Goal: Learn about a topic

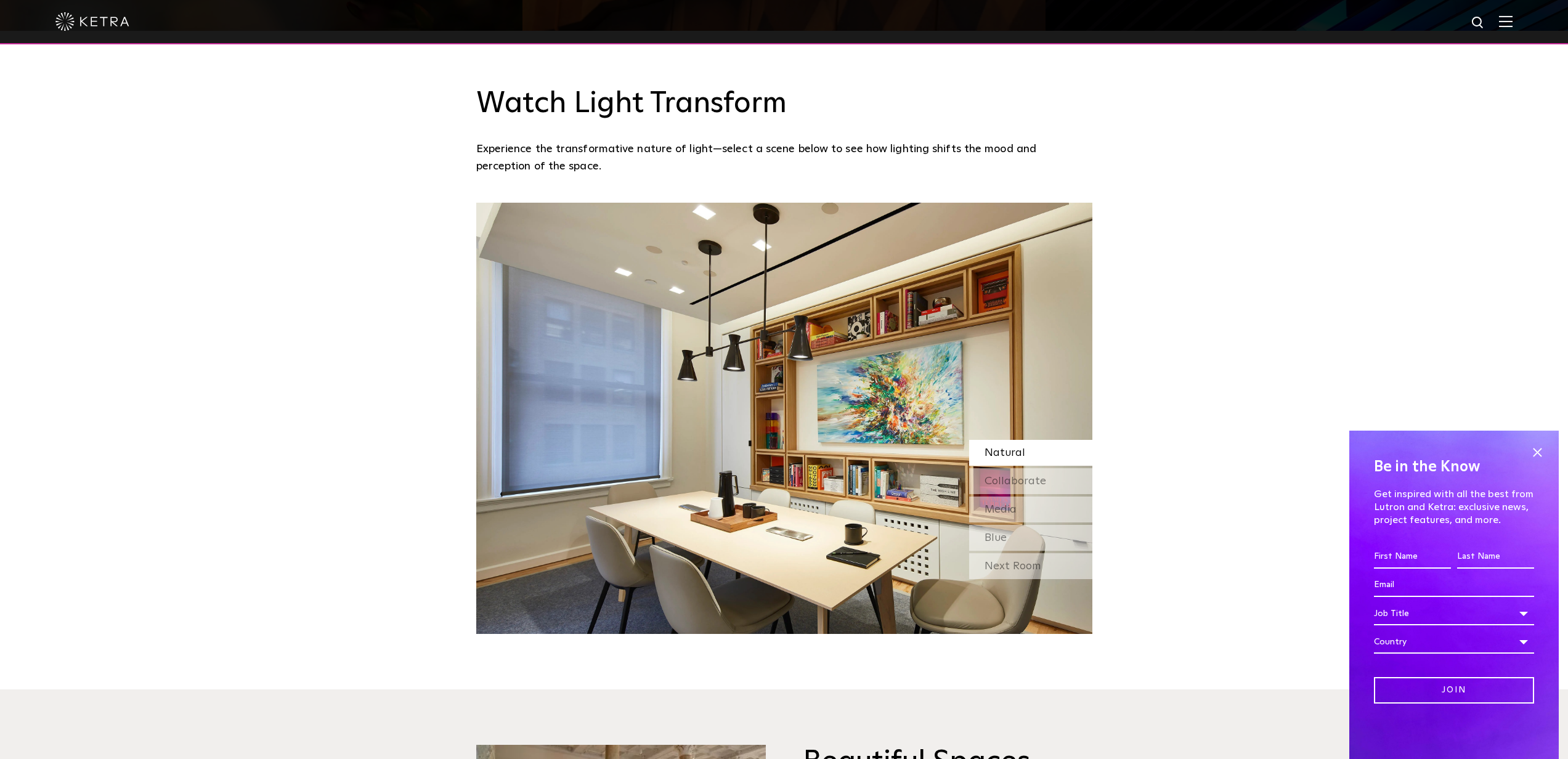
scroll to position [738, 0]
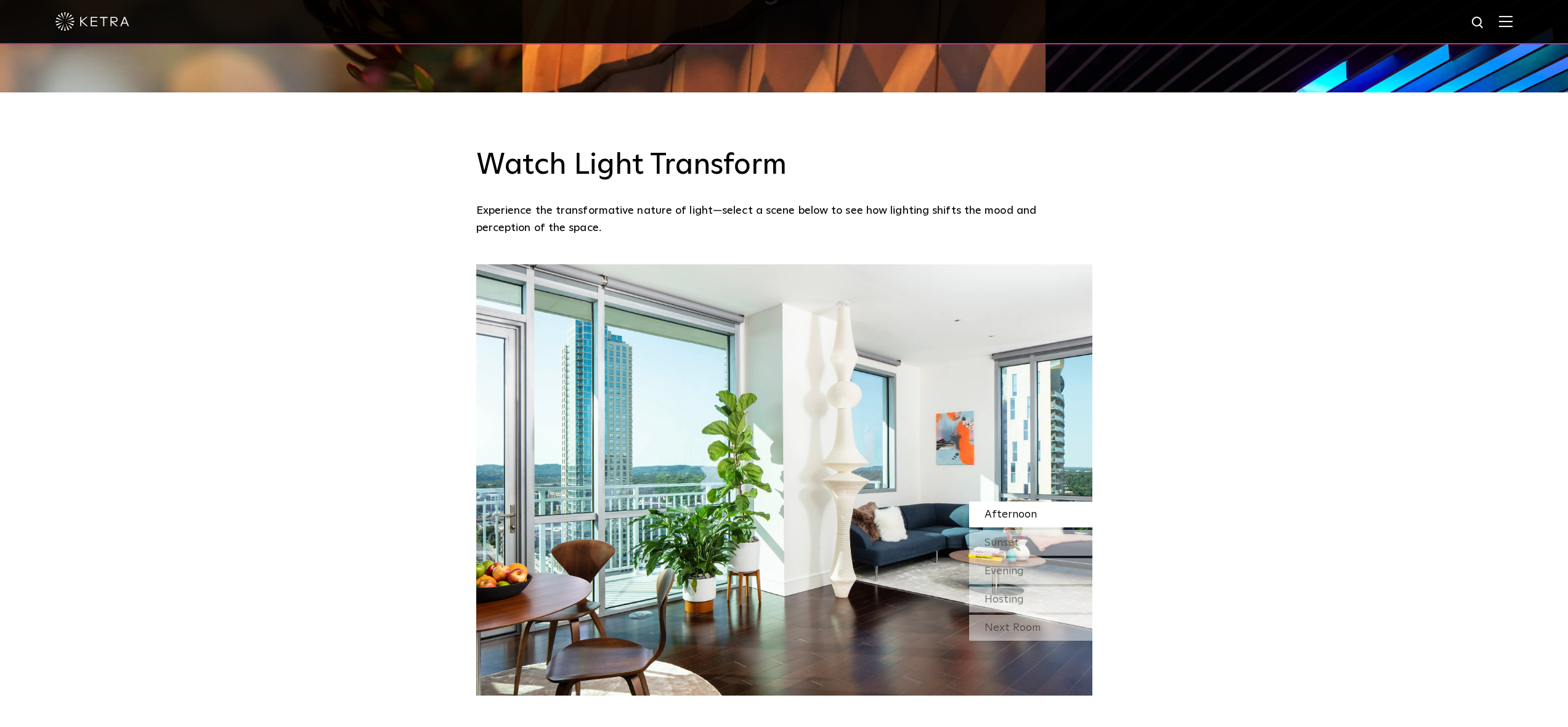
scroll to position [1150, 0]
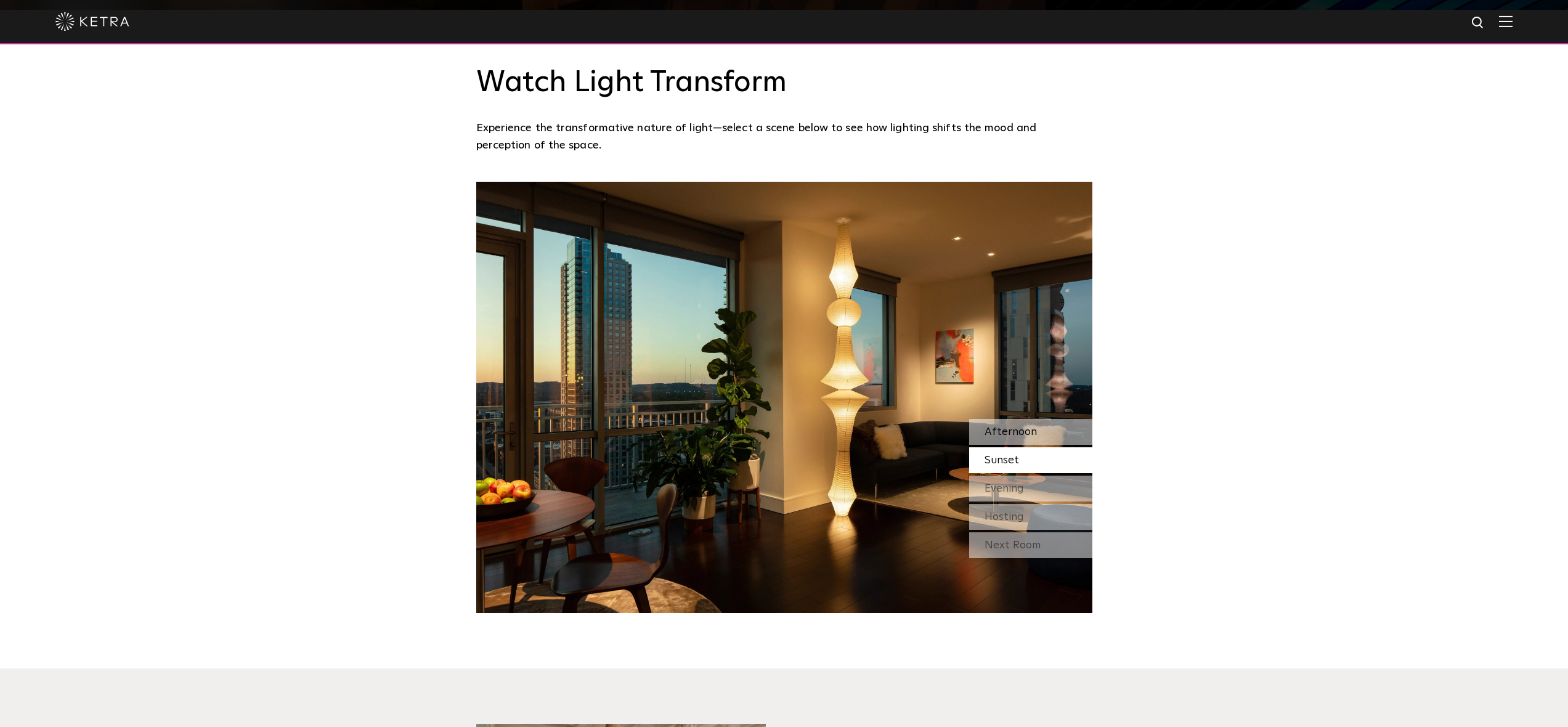
click at [1004, 429] on span "Afternoon" at bounding box center [1011, 432] width 52 height 11
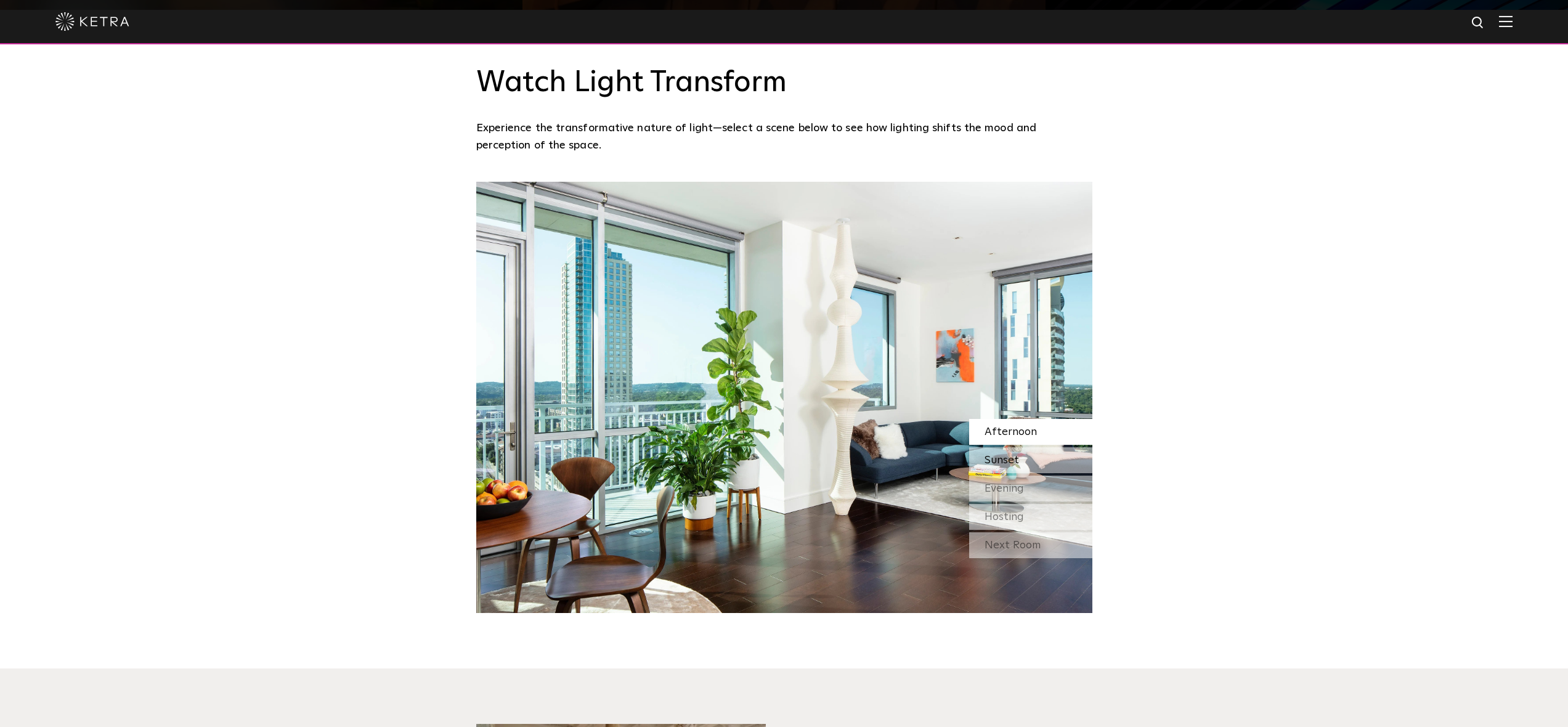
click at [1004, 459] on span "Sunset" at bounding box center [1002, 460] width 34 height 11
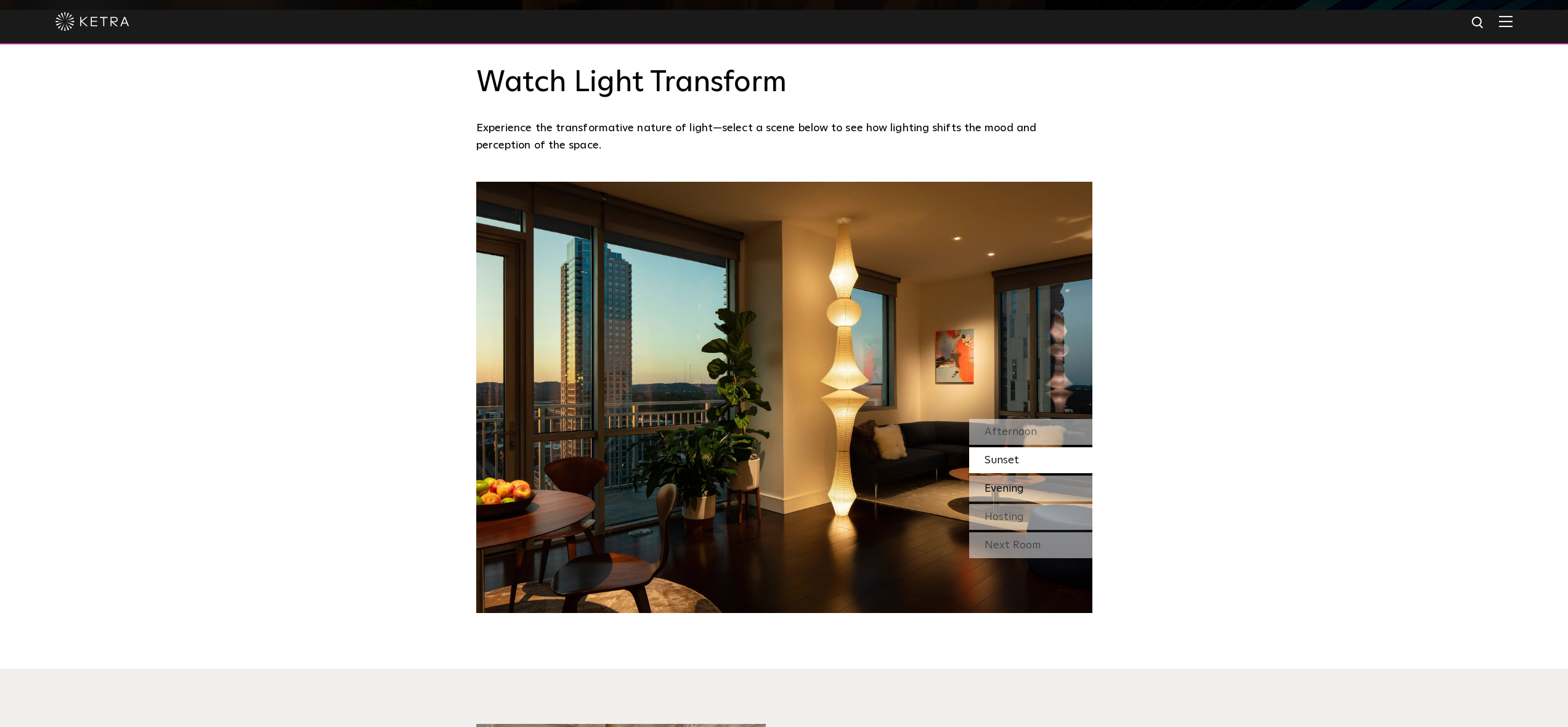
click at [1010, 488] on span "Evening" at bounding box center [1004, 489] width 39 height 11
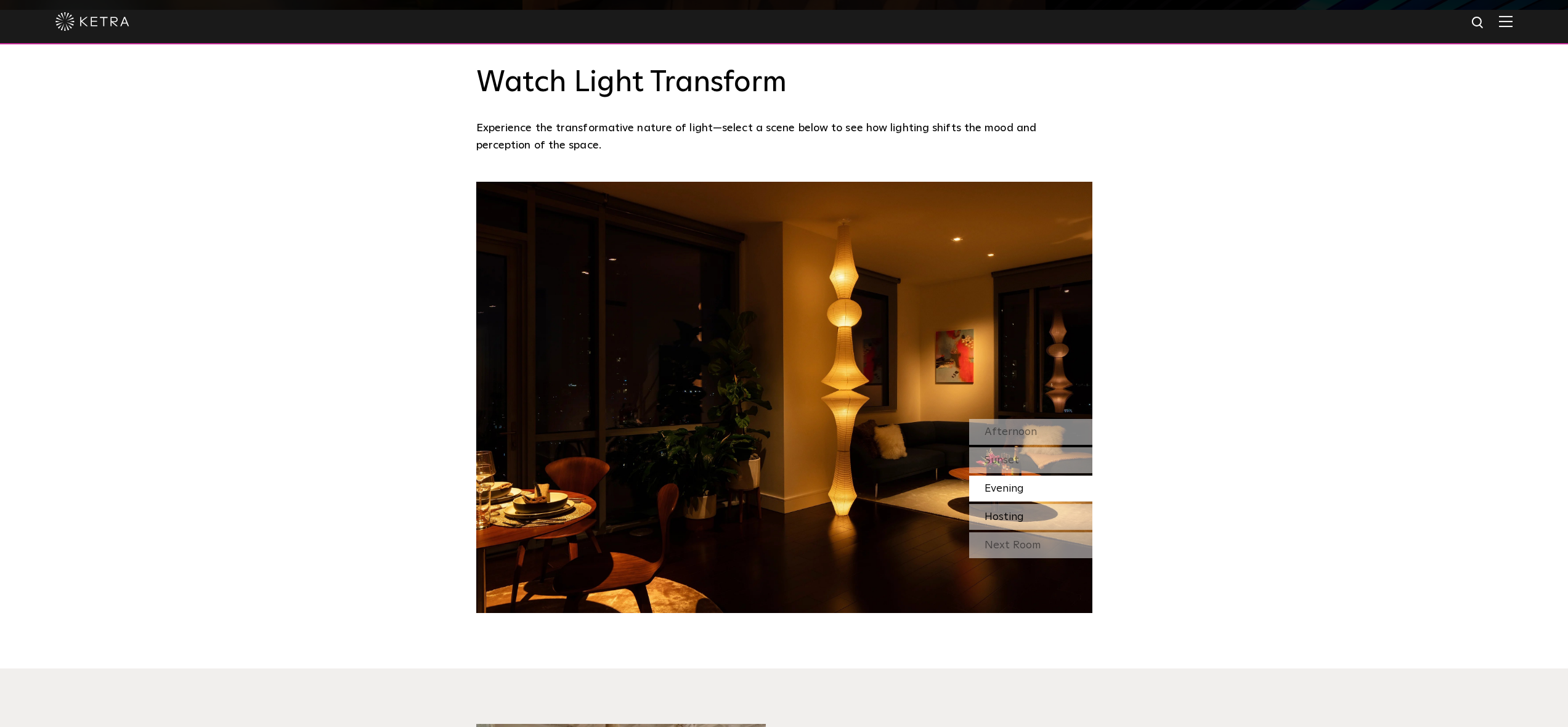
click at [1012, 515] on span "Hosting" at bounding box center [1004, 517] width 39 height 11
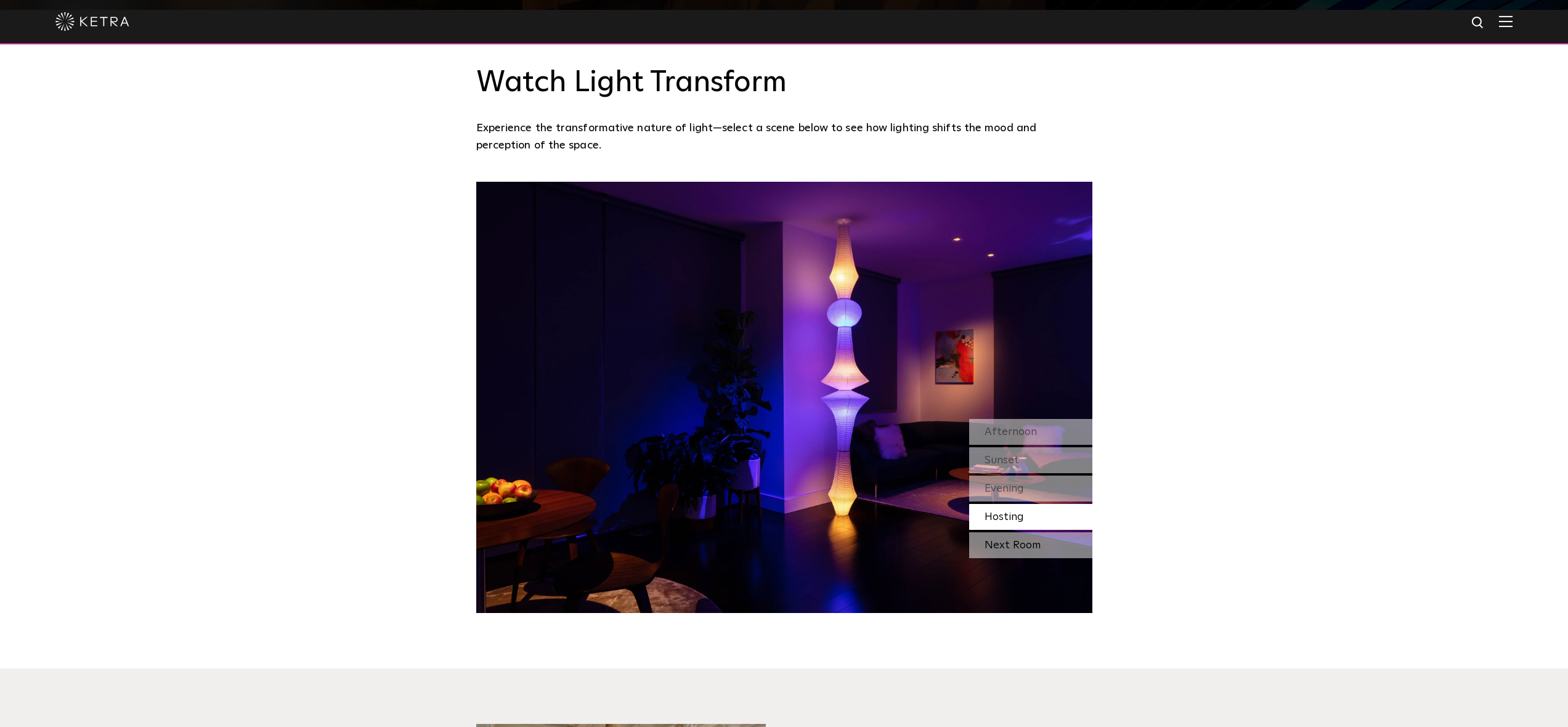
click at [1010, 546] on div "Next Room" at bounding box center [1031, 545] width 123 height 26
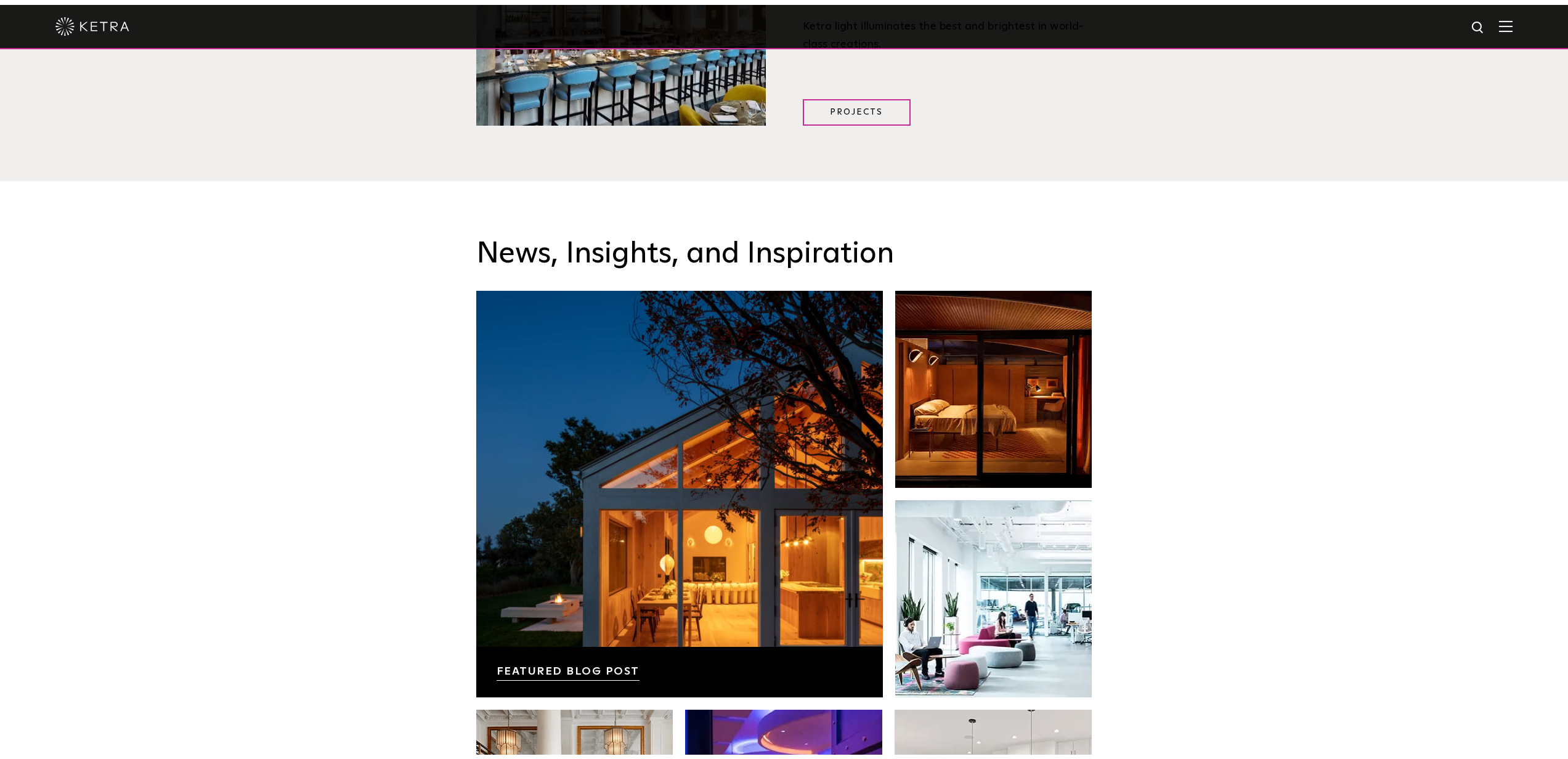
scroll to position [1983, 0]
